Goal: Use online tool/utility

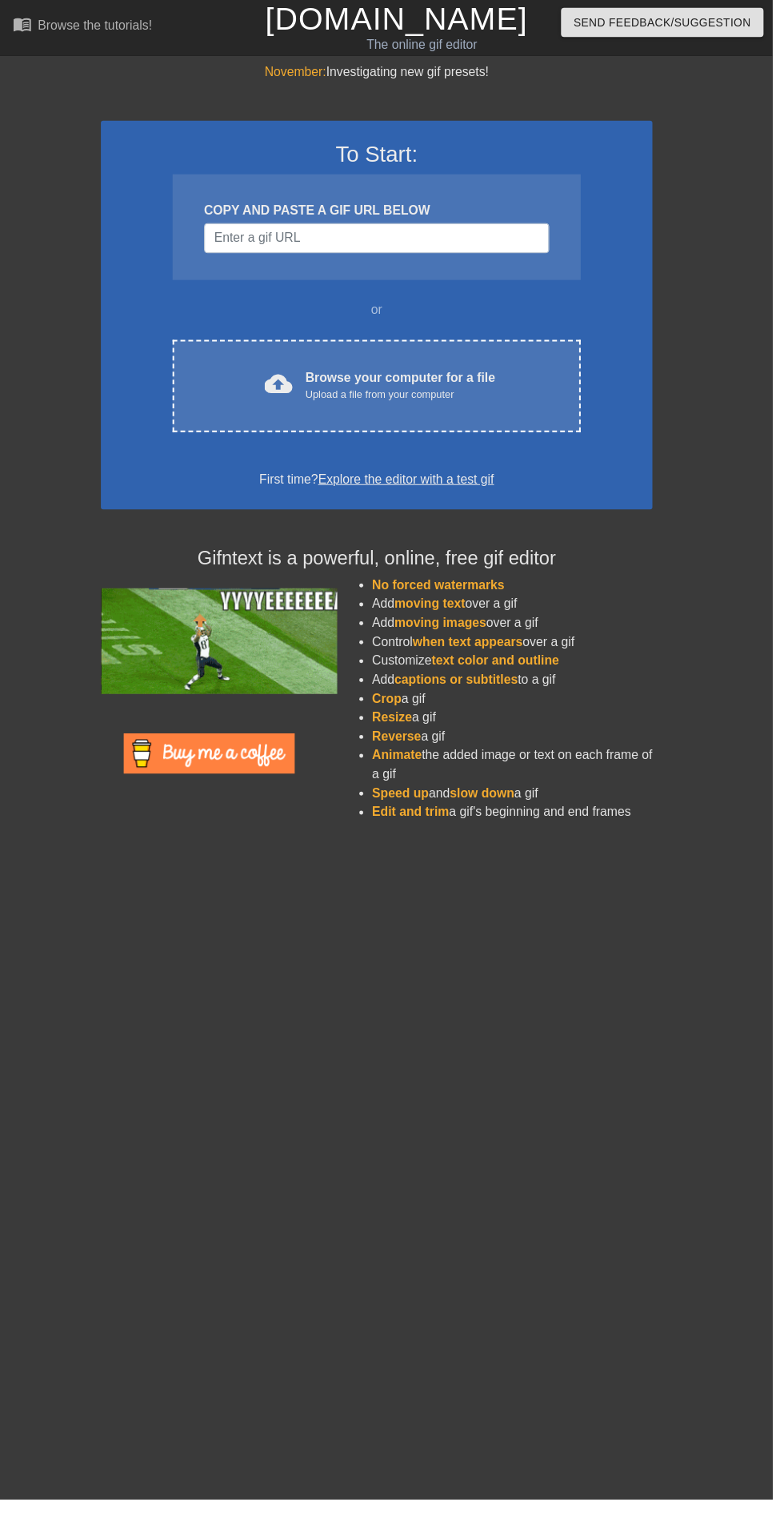
click at [496, 391] on div "Browse your computer for a file Upload a file from your computer" at bounding box center [407, 391] width 192 height 35
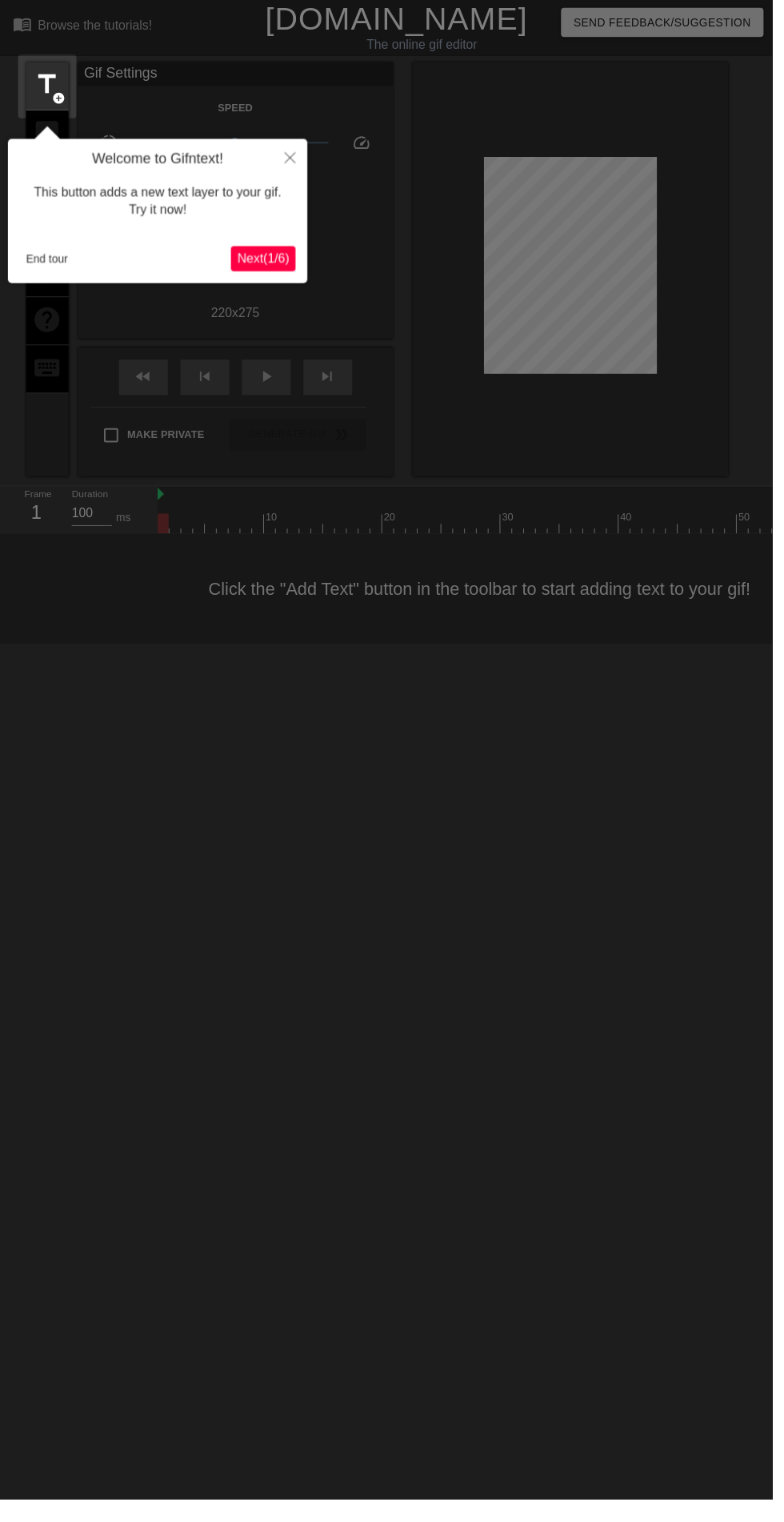
click at [286, 272] on button "Next ( 1 / 6 )" at bounding box center [268, 262] width 66 height 25
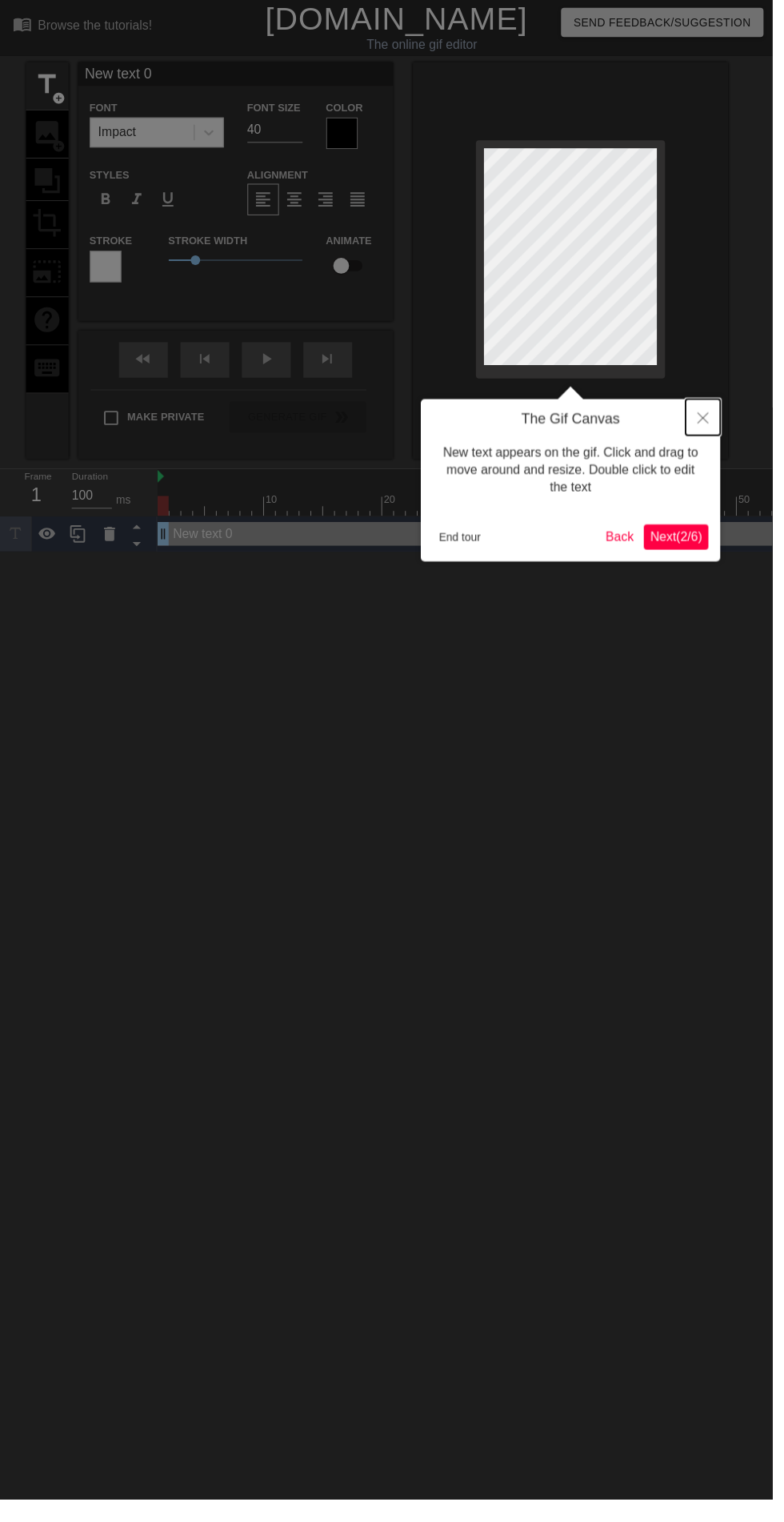
click at [711, 430] on button "Close" at bounding box center [713, 423] width 35 height 37
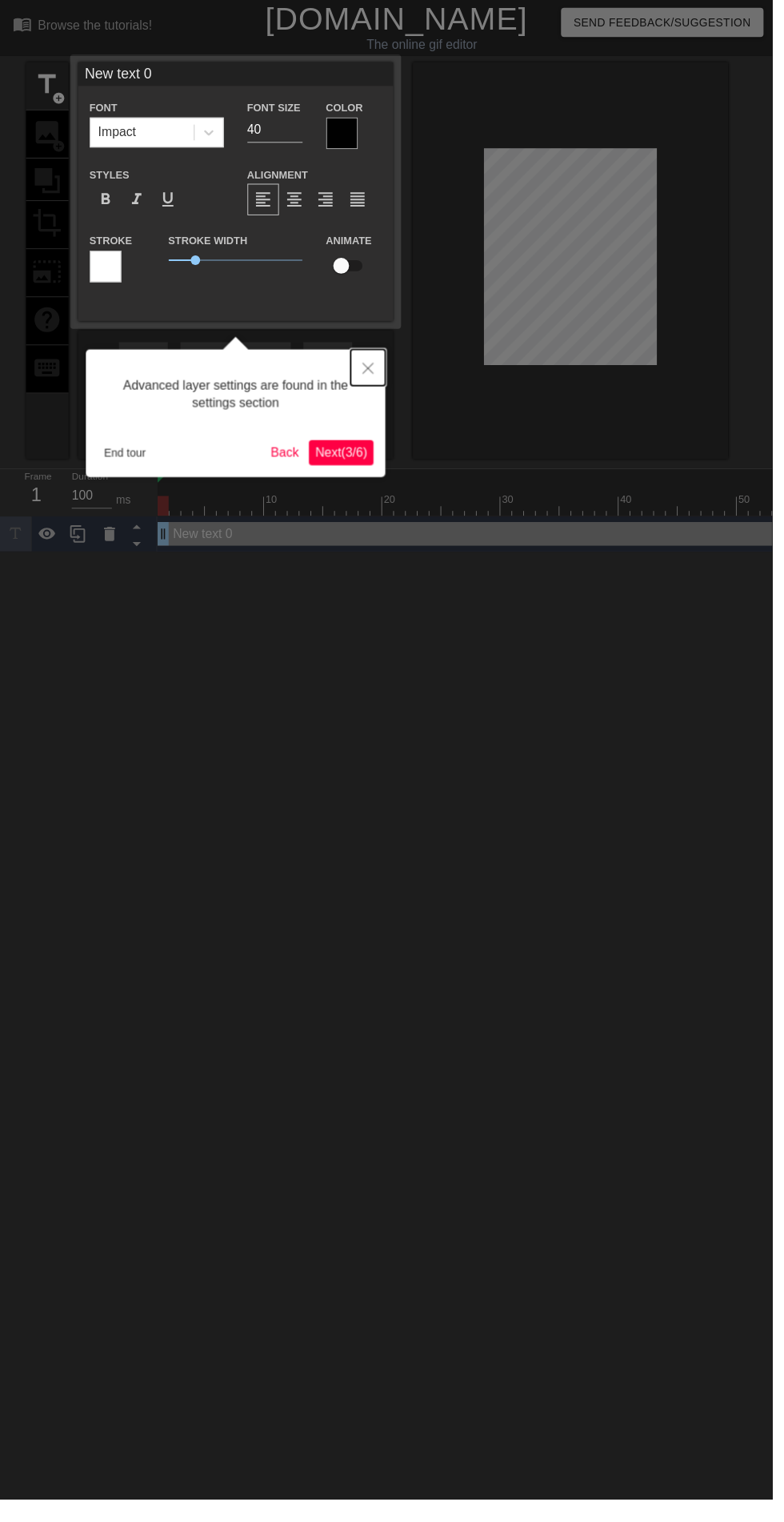
click at [374, 374] on icon "Close" at bounding box center [374, 374] width 11 height 11
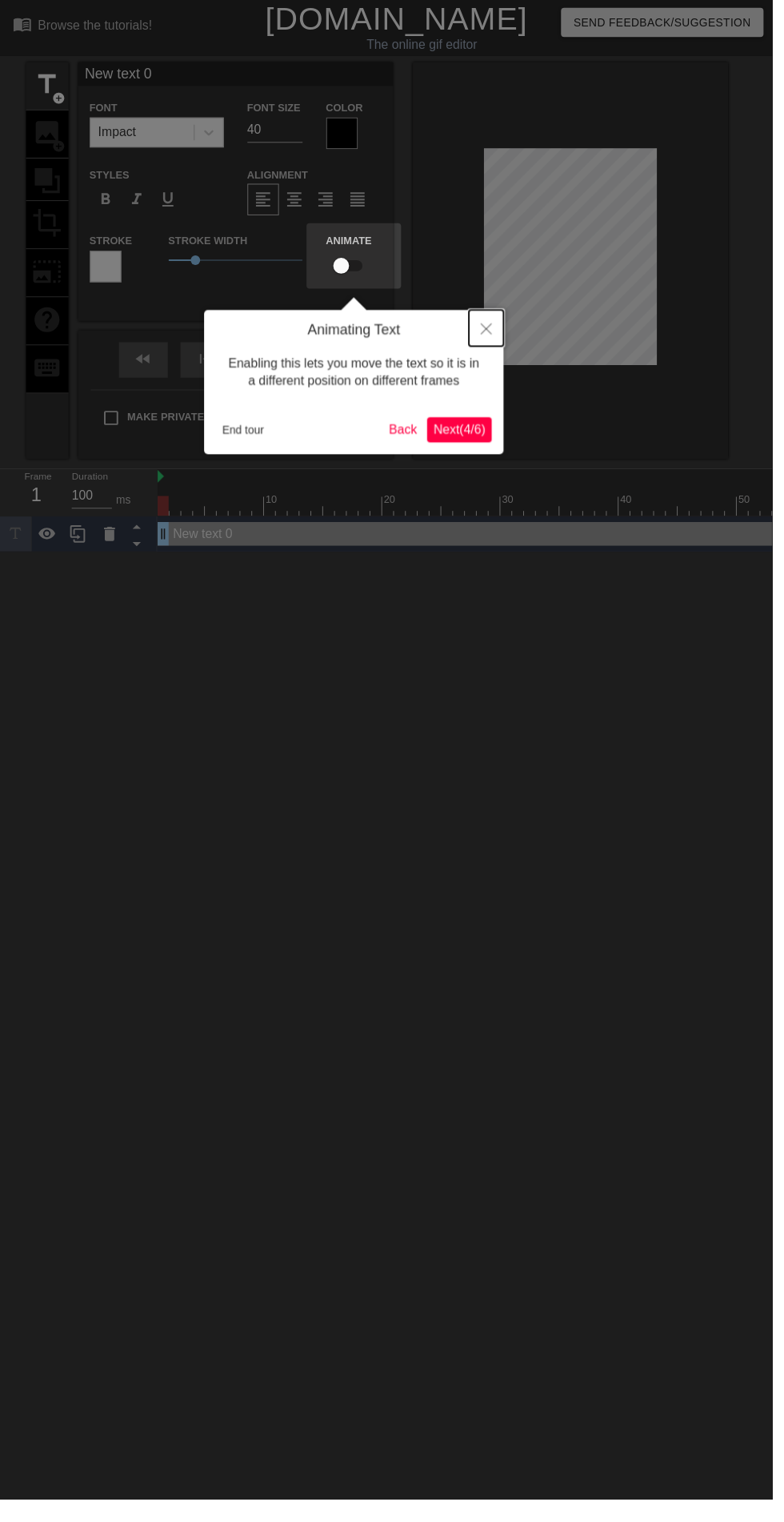
click at [498, 328] on icon "Close" at bounding box center [494, 334] width 11 height 11
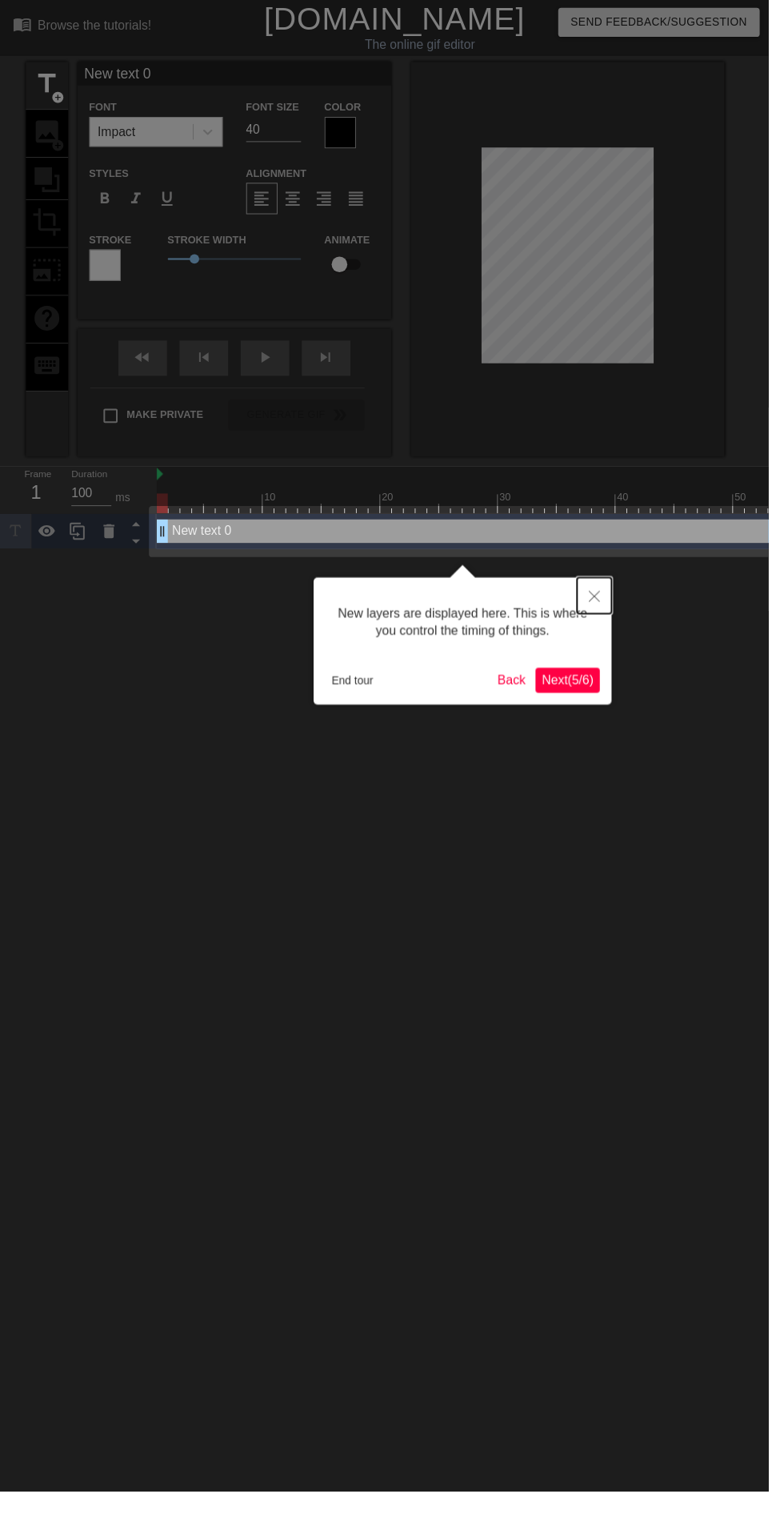
click at [603, 615] on button "Close" at bounding box center [606, 607] width 35 height 37
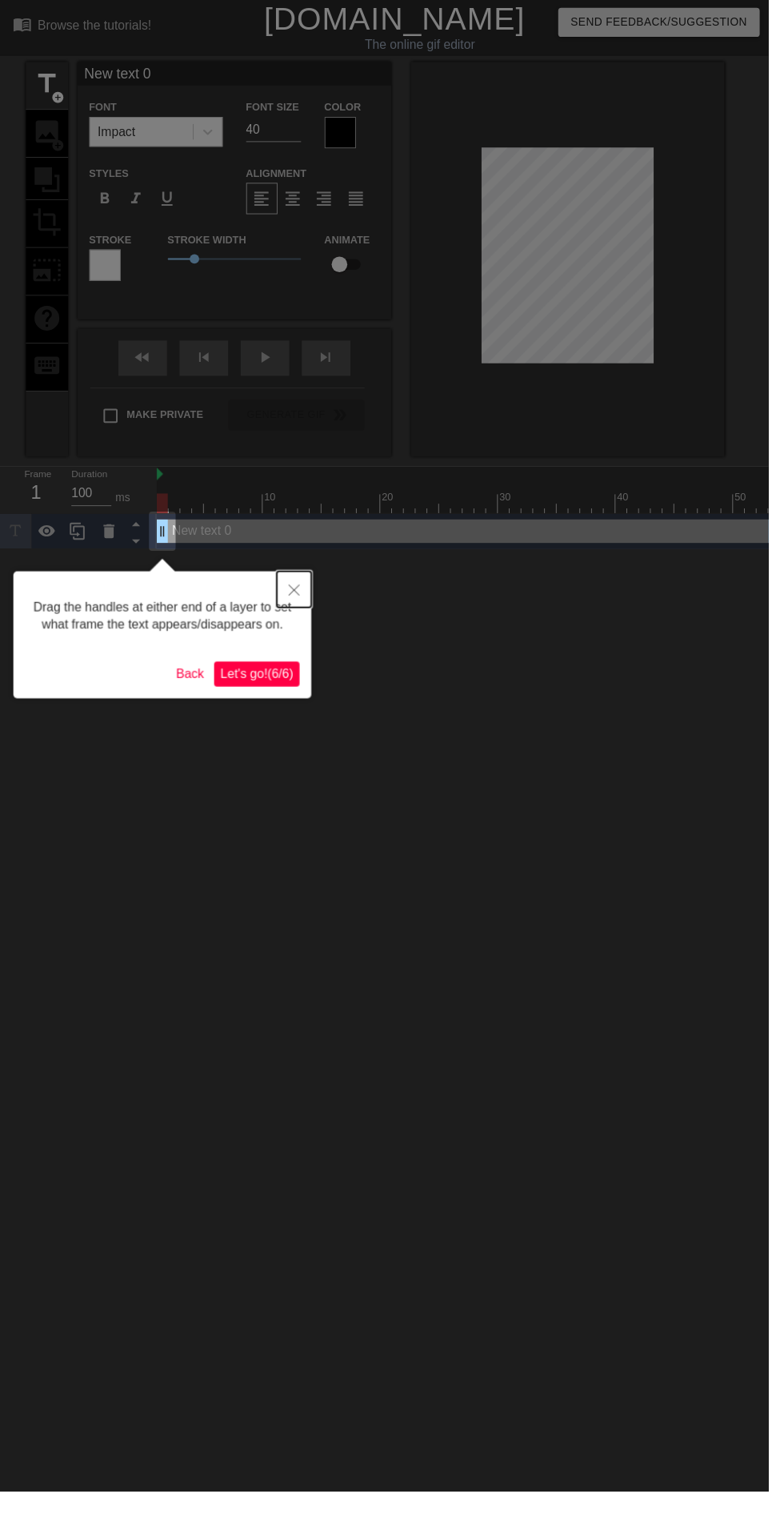
click at [298, 598] on icon "Close" at bounding box center [300, 602] width 11 height 11
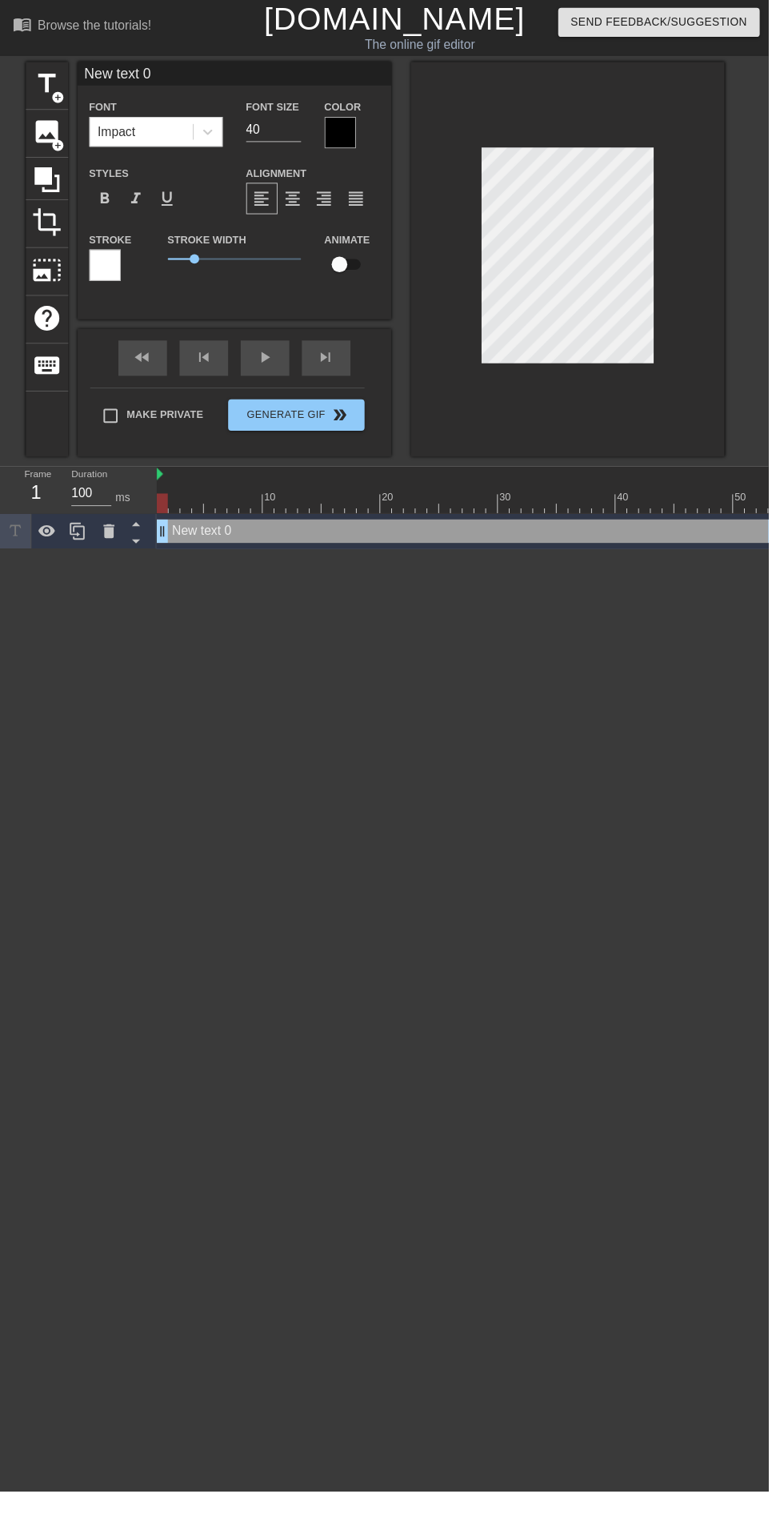
click at [59, 149] on span "add_circle" at bounding box center [59, 148] width 13 height 13
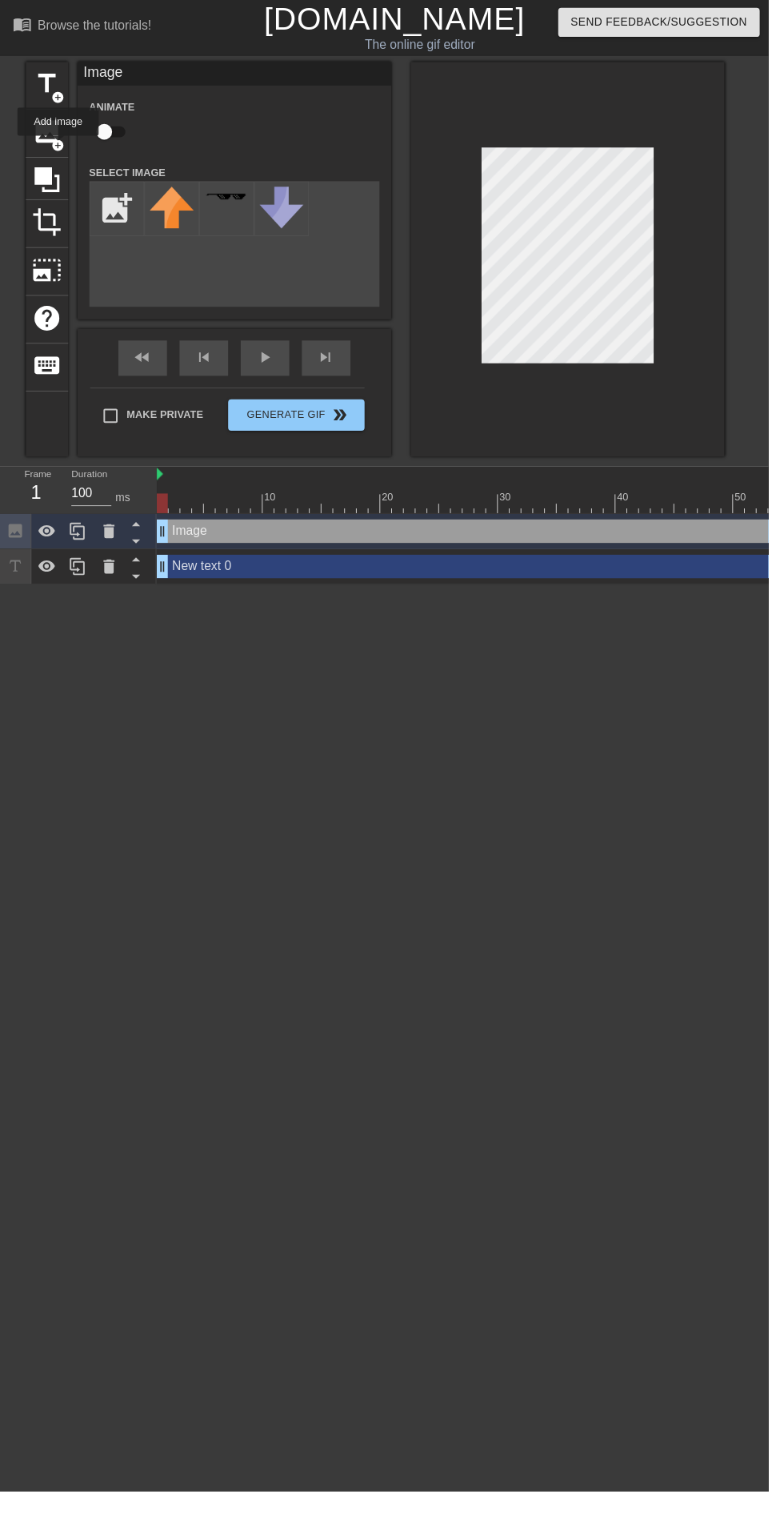
click at [113, 208] on input "file" at bounding box center [119, 213] width 54 height 54
type input "C:\fakepath\purepng.com-pumpkinpumpkin-vegetables-[DATE]-squash-round-941524703…"
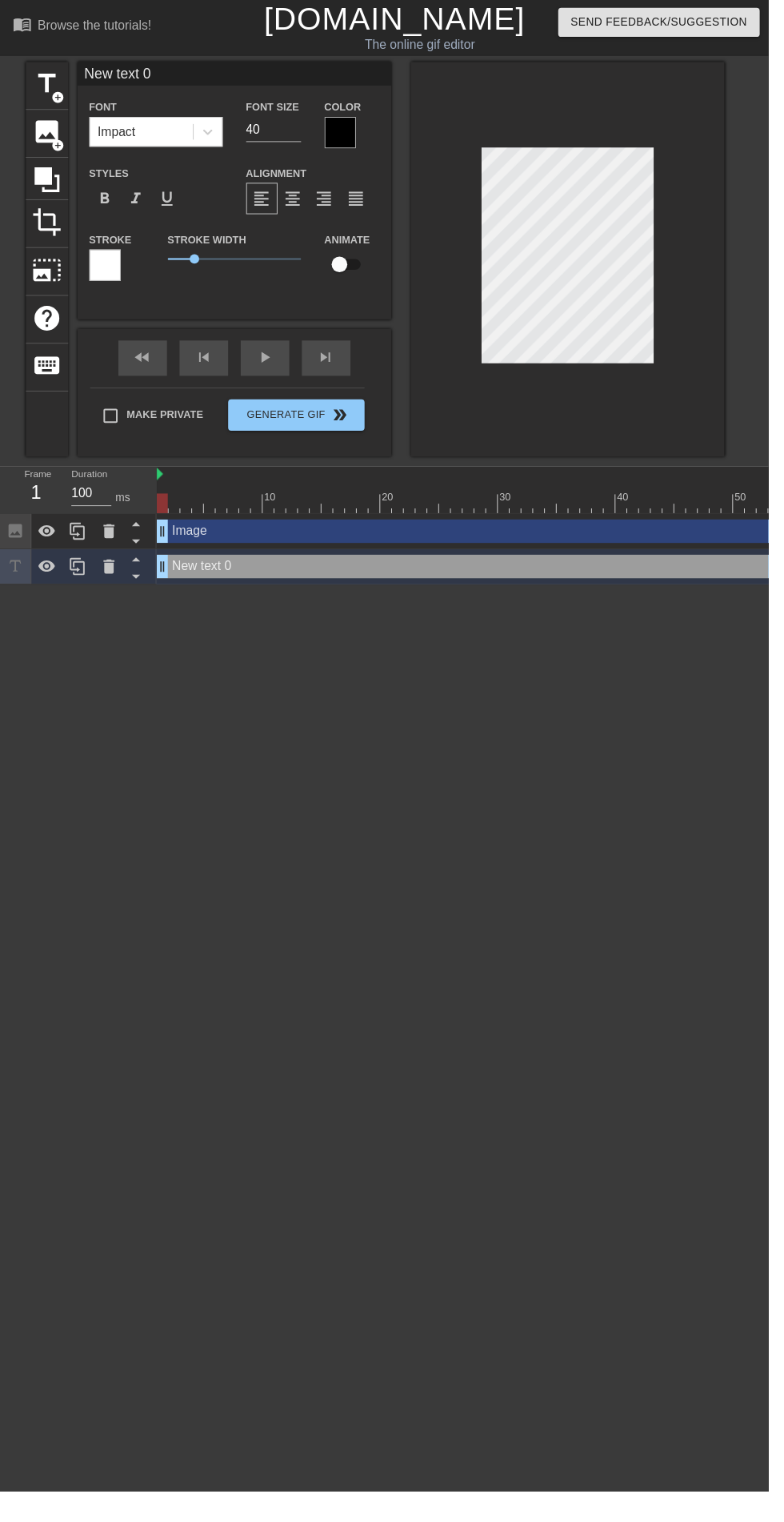
click at [54, 143] on span "add_circle" at bounding box center [59, 148] width 13 height 13
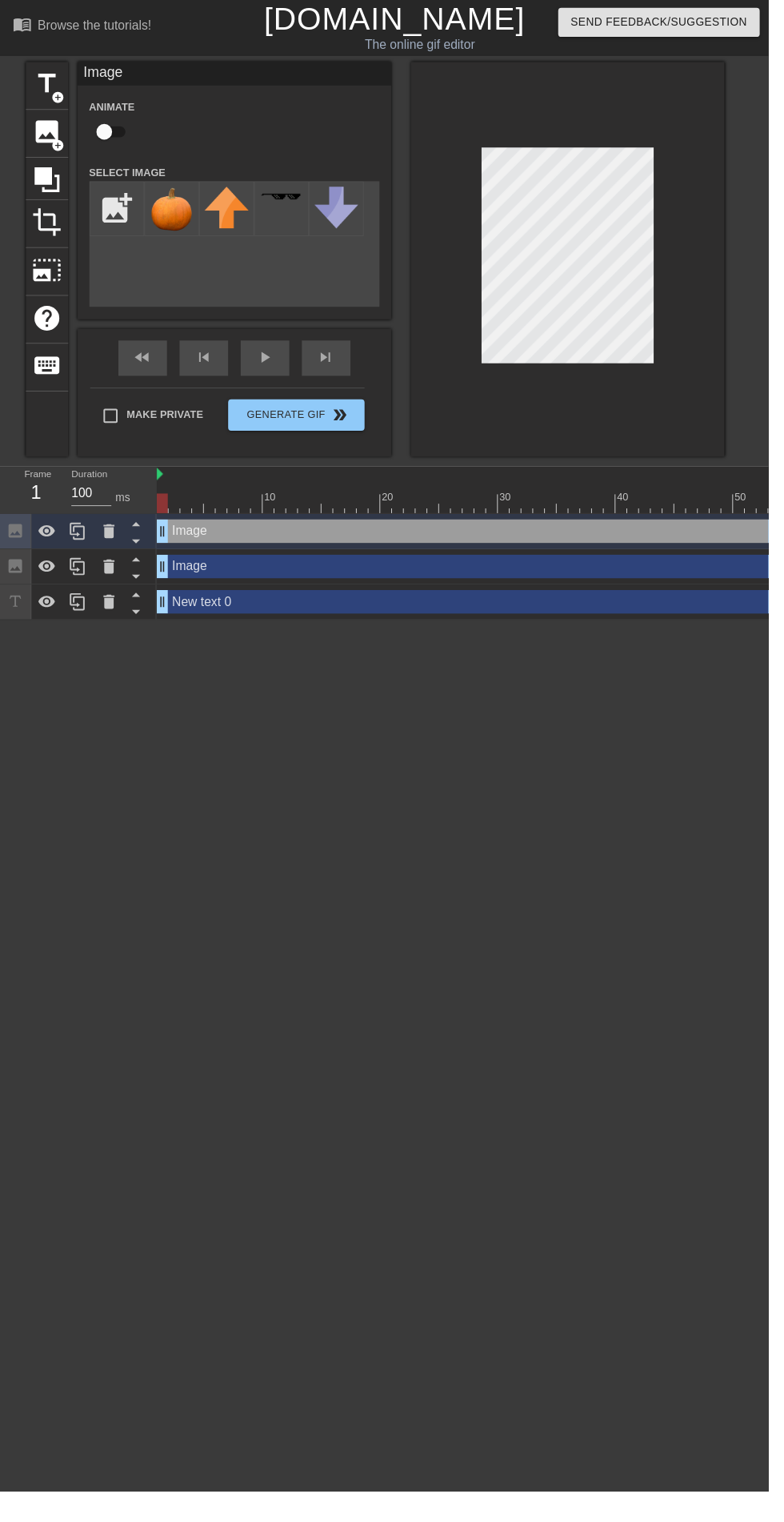
click at [111, 542] on icon at bounding box center [111, 541] width 11 height 14
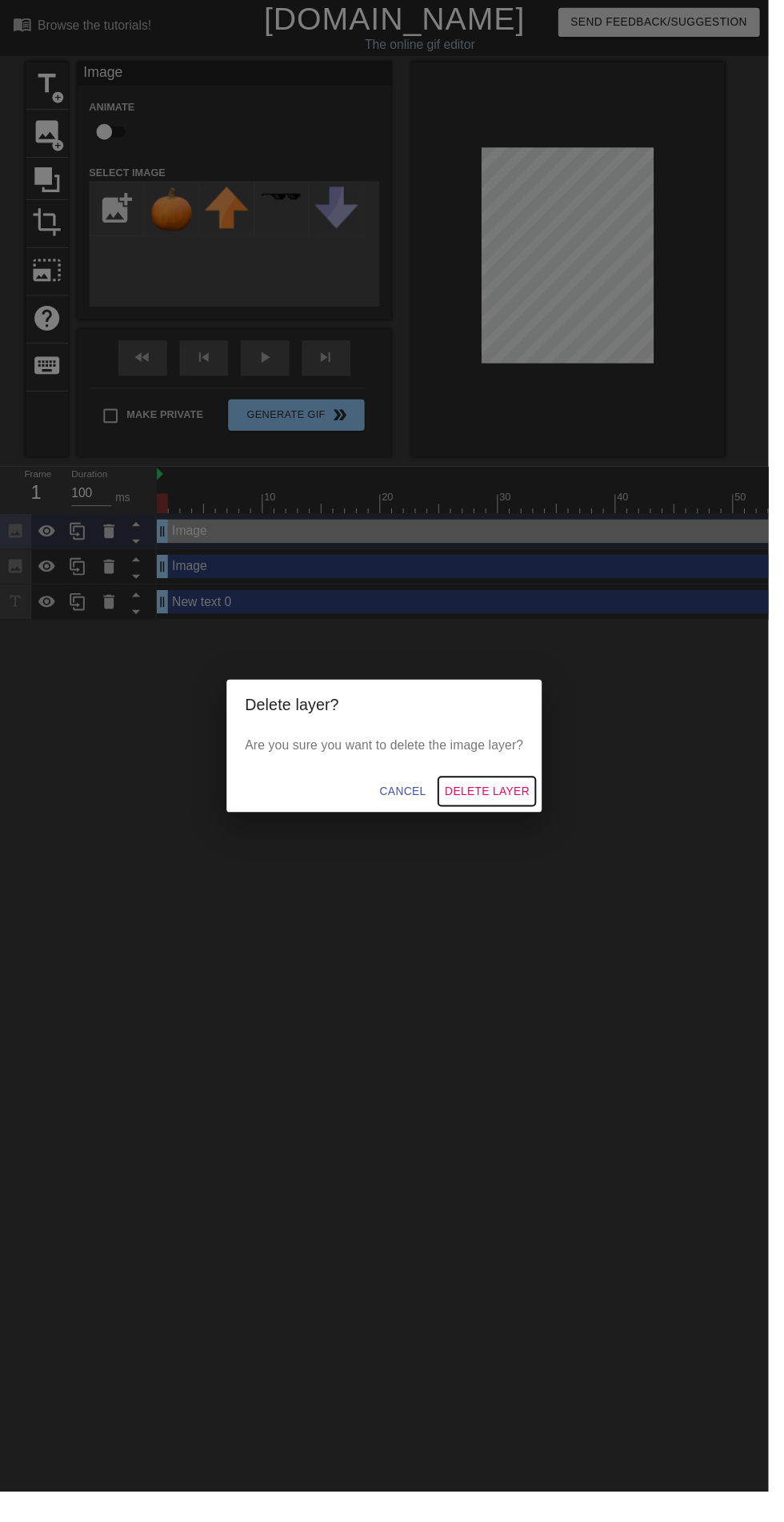
click at [540, 814] on span "Delete Layer" at bounding box center [497, 807] width 86 height 20
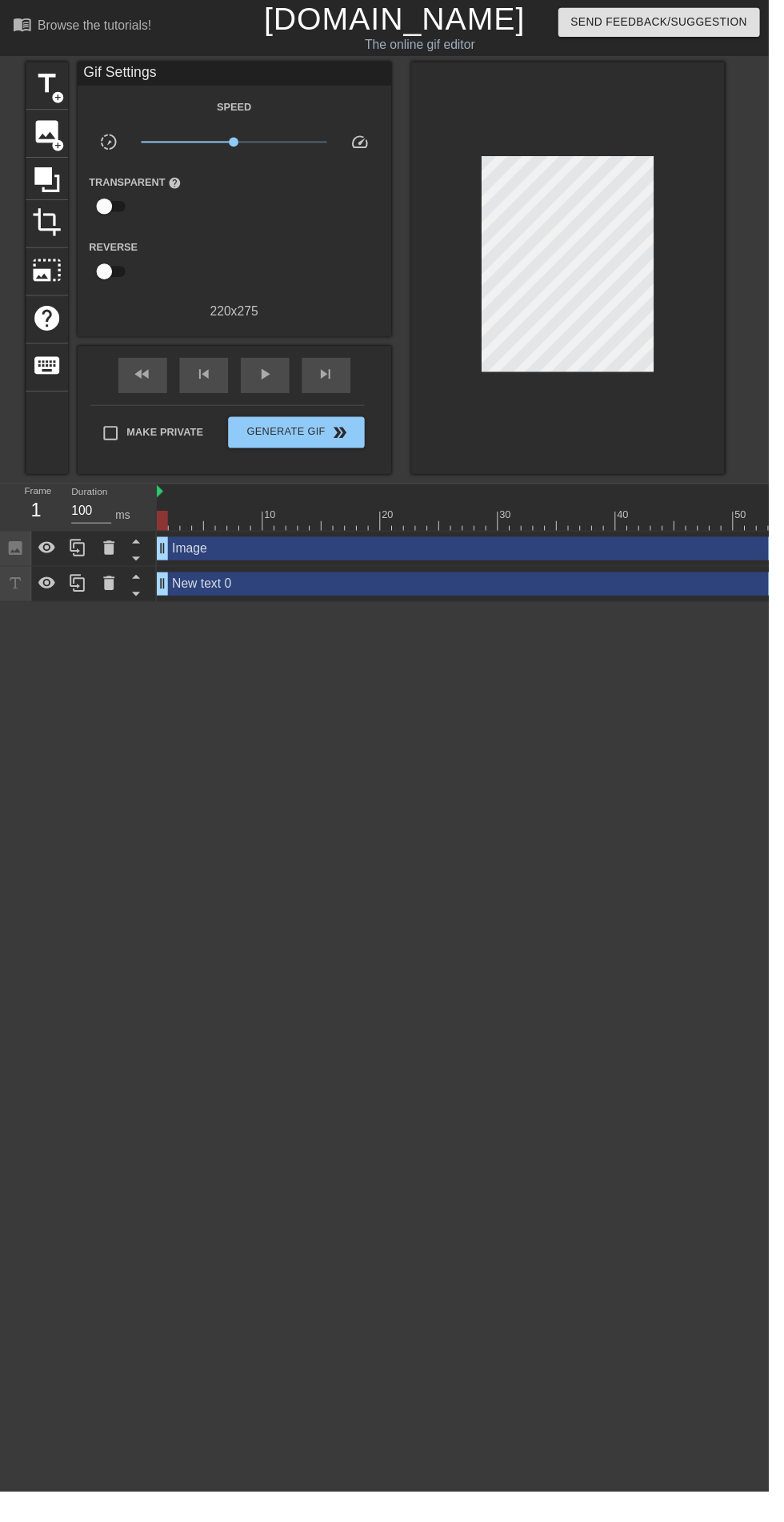
click at [105, 557] on icon at bounding box center [111, 558] width 19 height 19
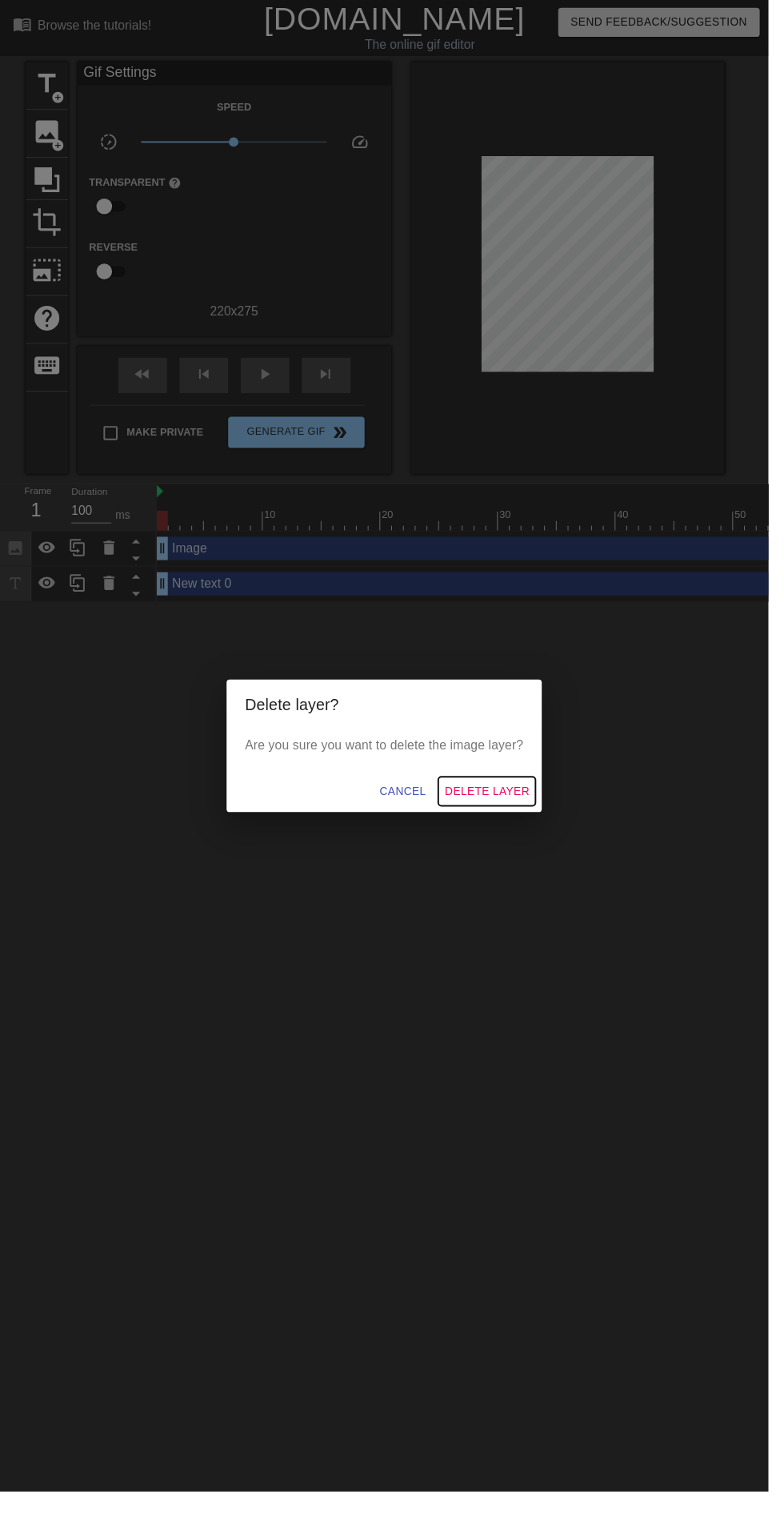
click at [534, 814] on span "Delete Layer" at bounding box center [497, 807] width 86 height 20
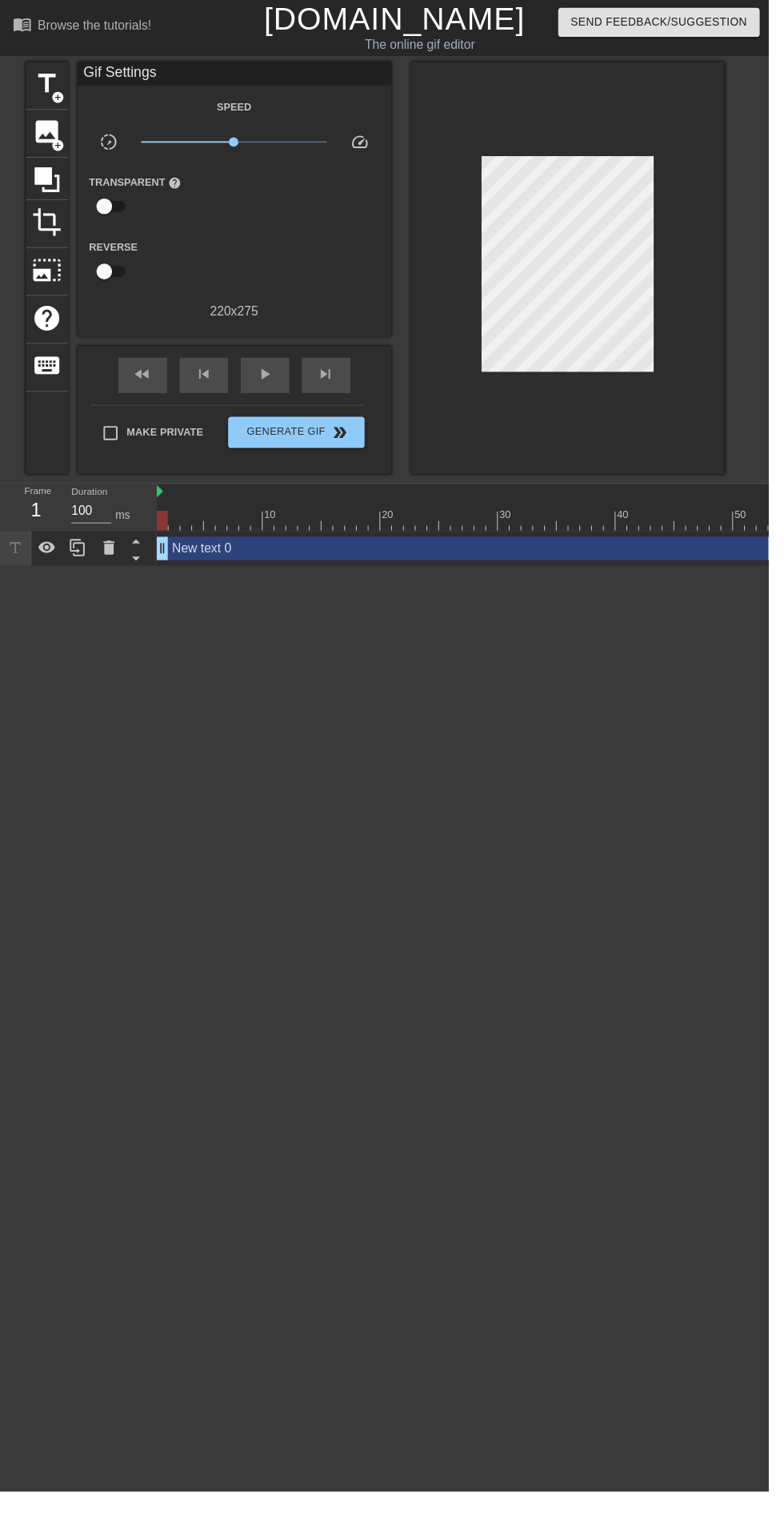
click at [111, 560] on icon at bounding box center [111, 558] width 11 height 14
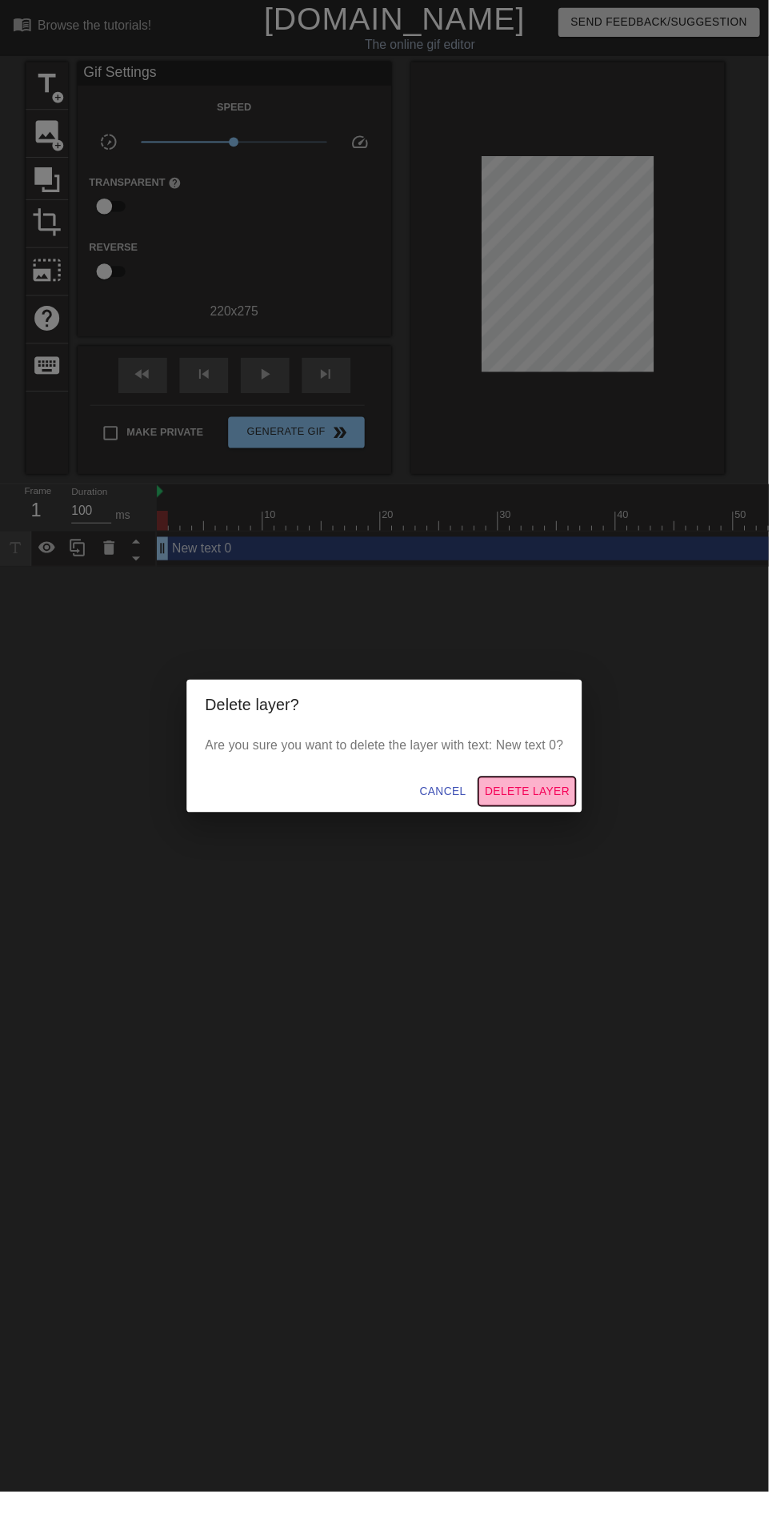
click at [576, 810] on button "Delete Layer" at bounding box center [538, 807] width 100 height 30
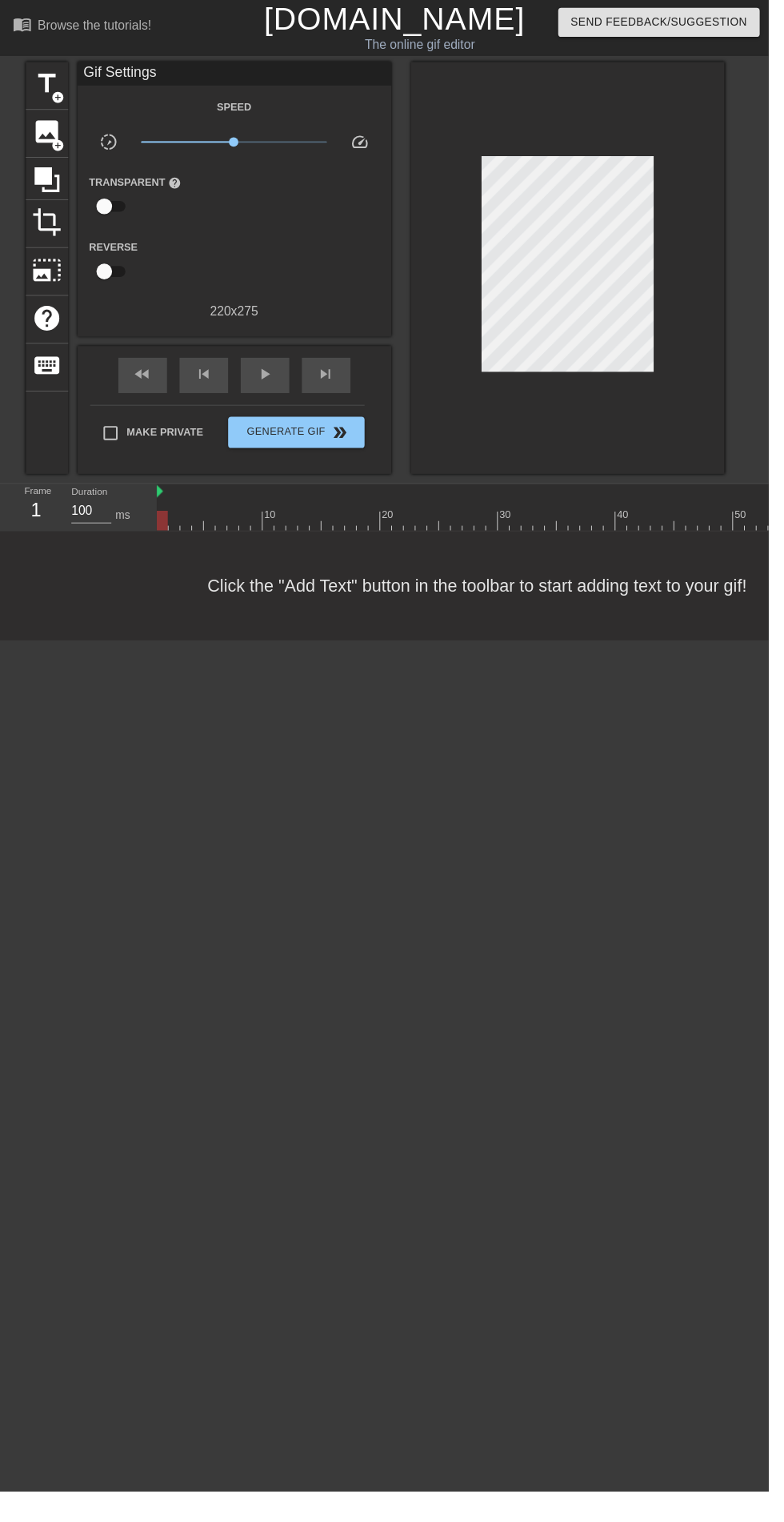
click at [59, 148] on span "add_circle" at bounding box center [59, 148] width 13 height 13
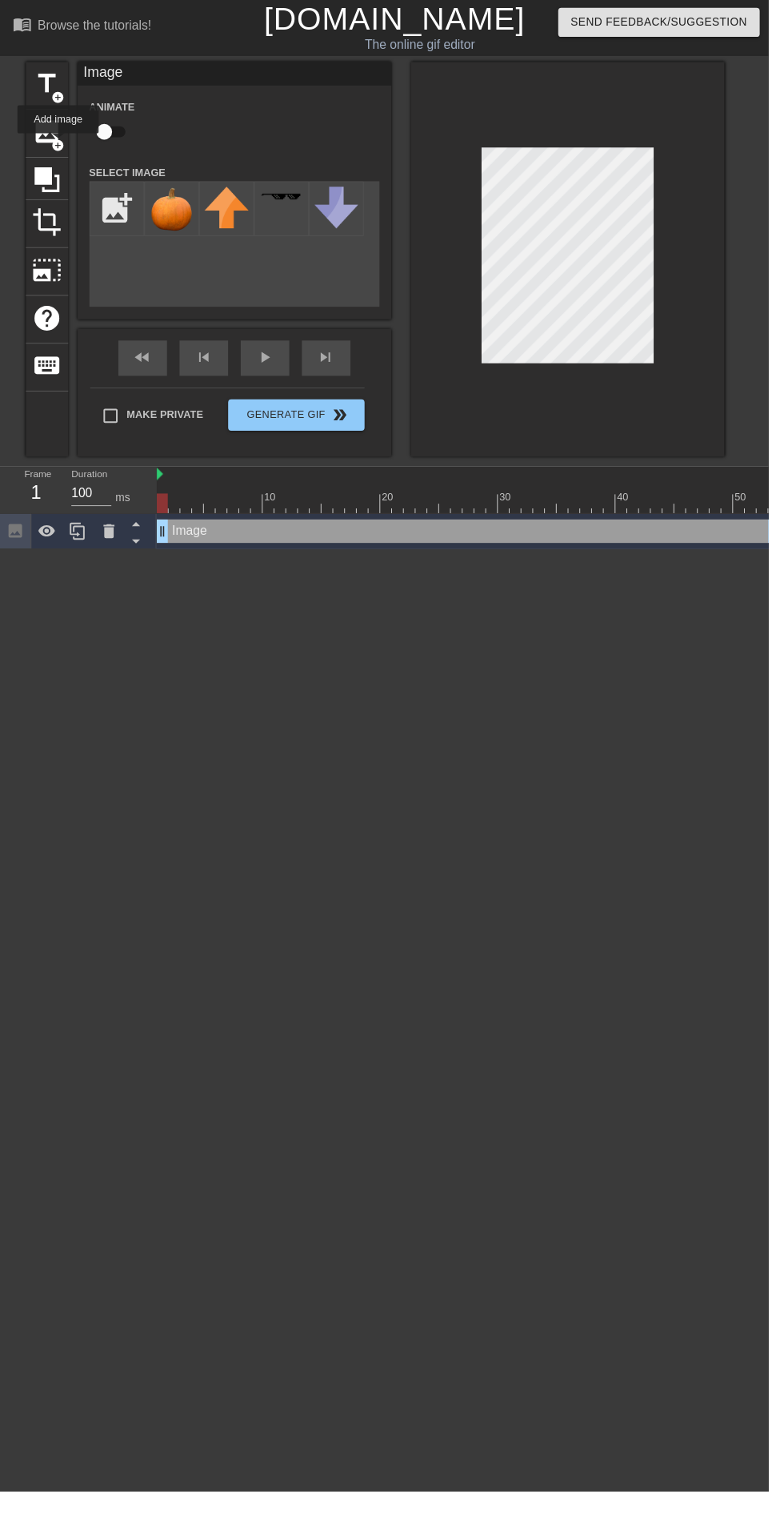
click at [172, 232] on img at bounding box center [176, 213] width 45 height 46
click at [341, 425] on button "Generate Gif double_arrow" at bounding box center [301, 424] width 138 height 32
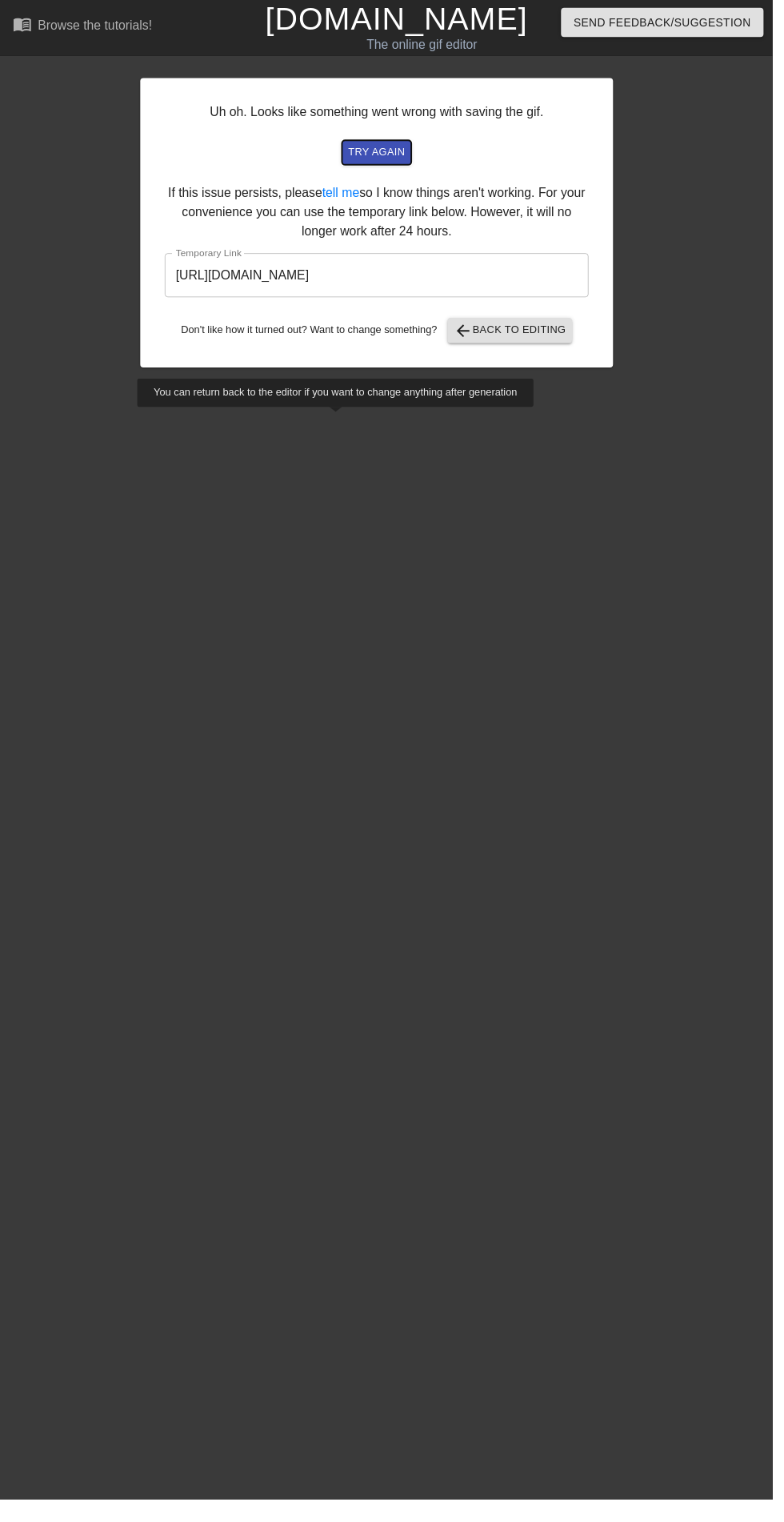
click at [388, 154] on span "try again" at bounding box center [382, 155] width 57 height 19
